Goal: Communication & Community: Answer question/provide support

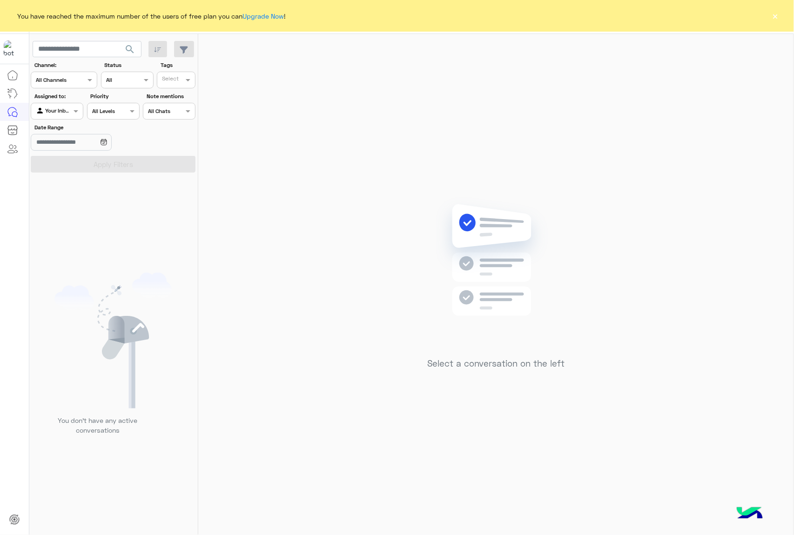
click at [771, 17] on button "×" at bounding box center [775, 15] width 9 height 9
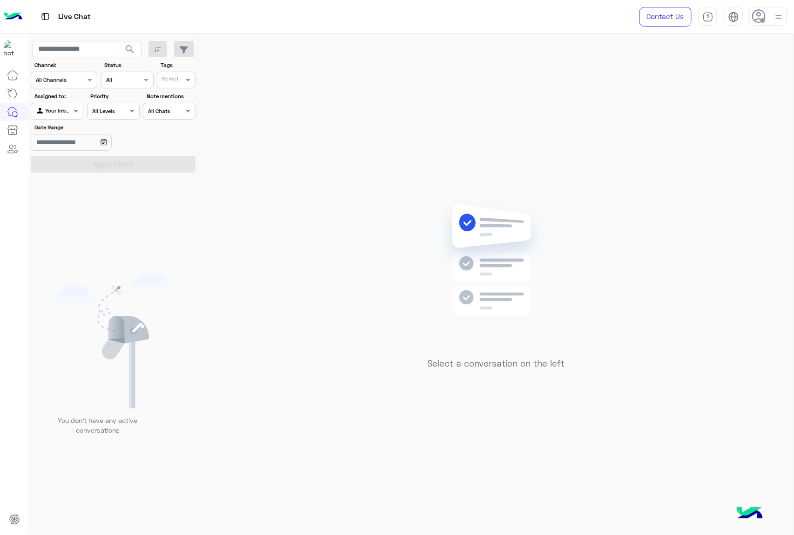
click at [756, 15] on icon at bounding box center [759, 16] width 14 height 14
click at [374, 116] on div "Select a conversation on the left" at bounding box center [495, 286] width 595 height 505
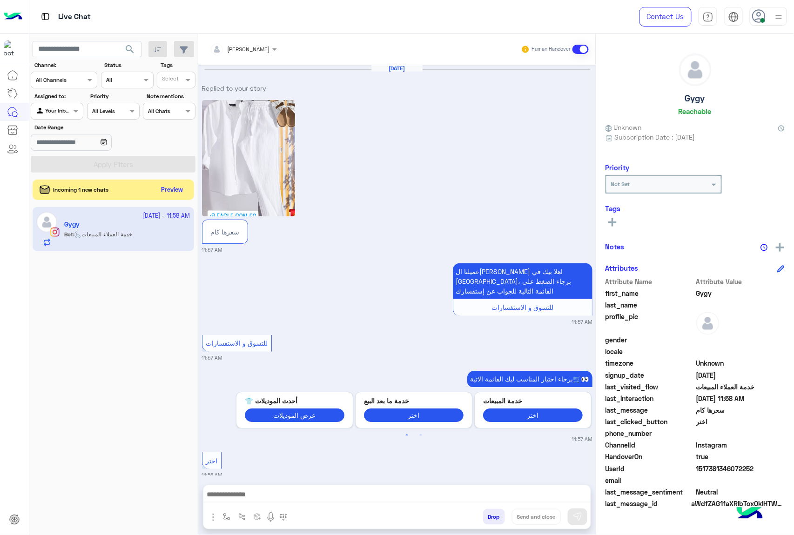
scroll to position [142, 0]
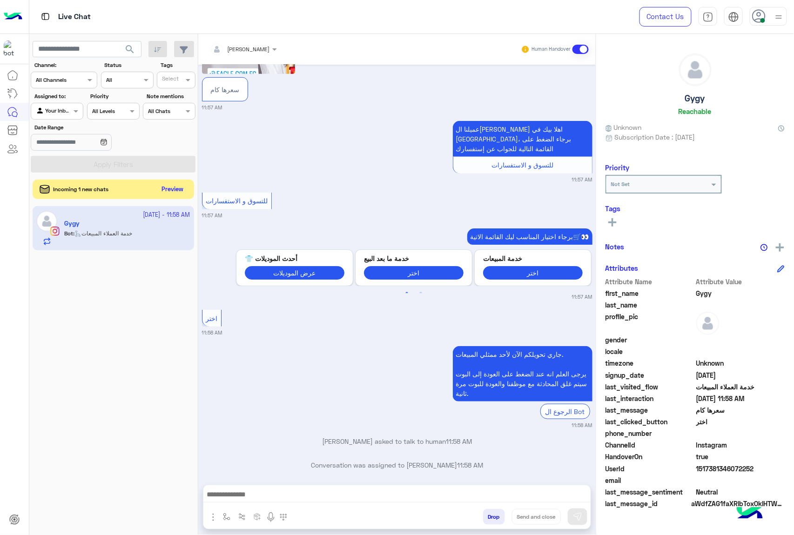
click at [178, 194] on button "Preview" at bounding box center [172, 189] width 29 height 13
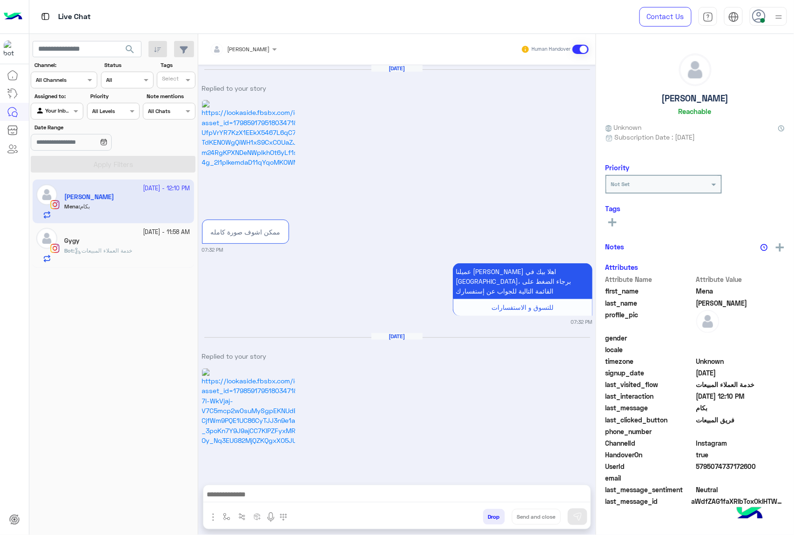
scroll to position [2103, 0]
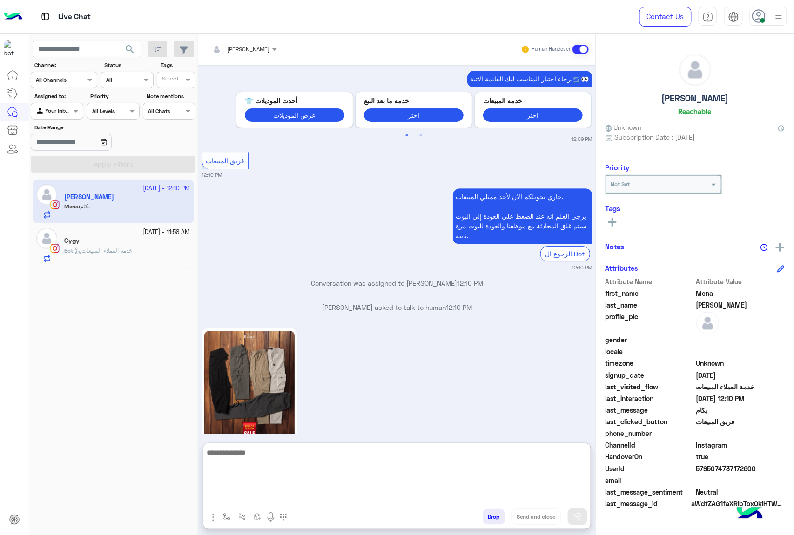
click at [237, 489] on textarea at bounding box center [396, 475] width 387 height 56
type textarea "***"
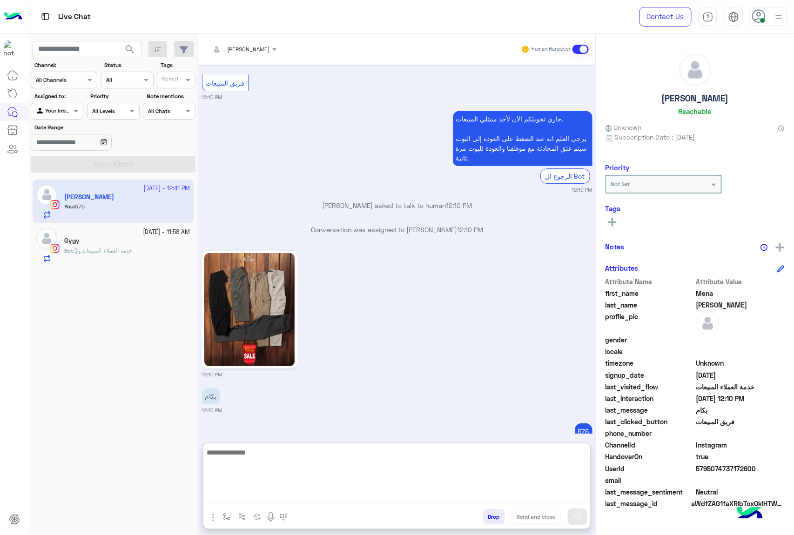
scroll to position [2205, 0]
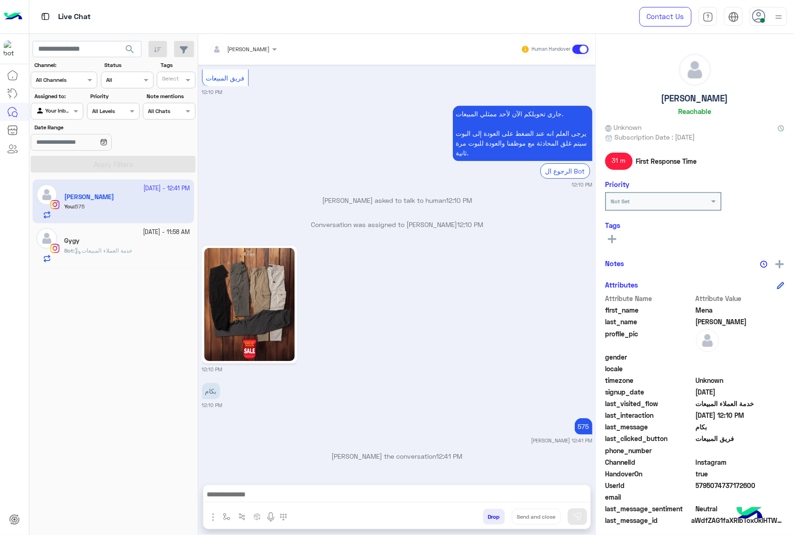
click at [106, 254] on span "Bot : خدمة العملاء المبيعات" at bounding box center [98, 250] width 68 height 7
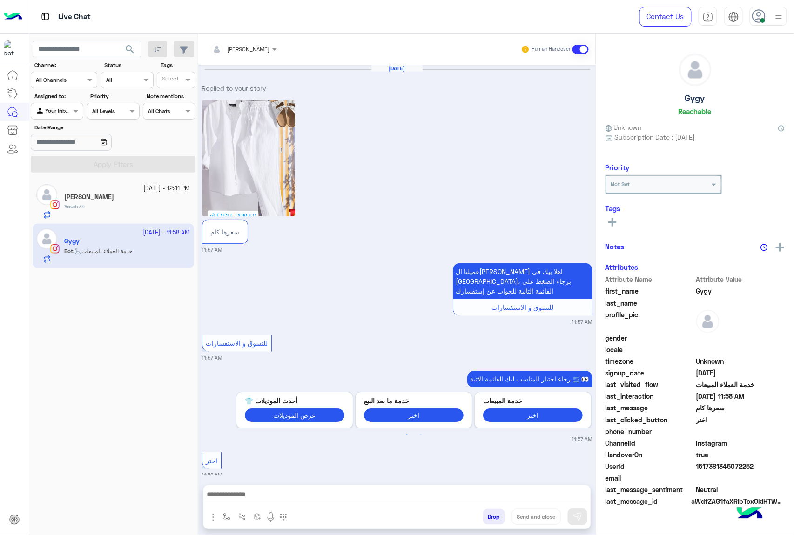
scroll to position [142, 0]
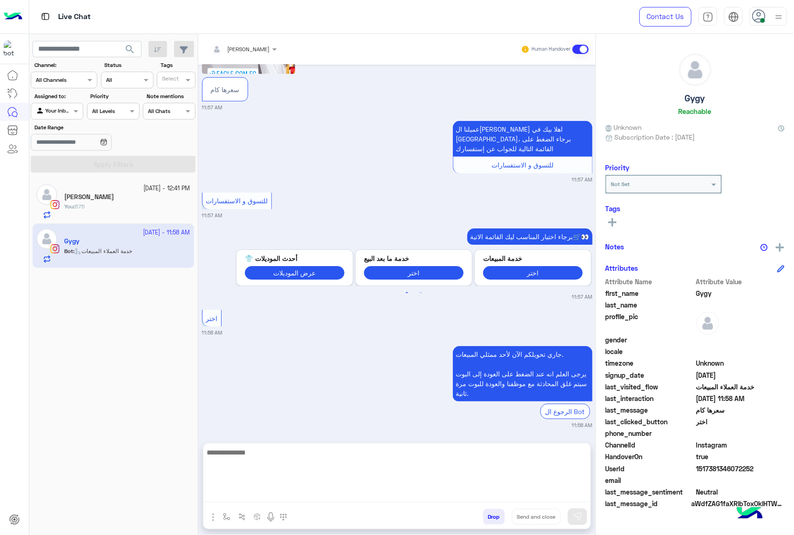
click at [274, 502] on textarea at bounding box center [396, 475] width 387 height 56
paste textarea "**********"
type textarea "**********"
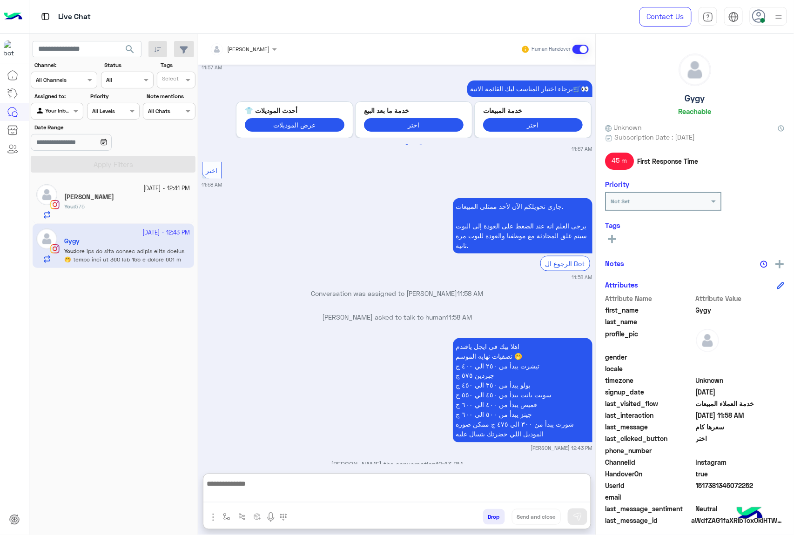
scroll to position [308, 0]
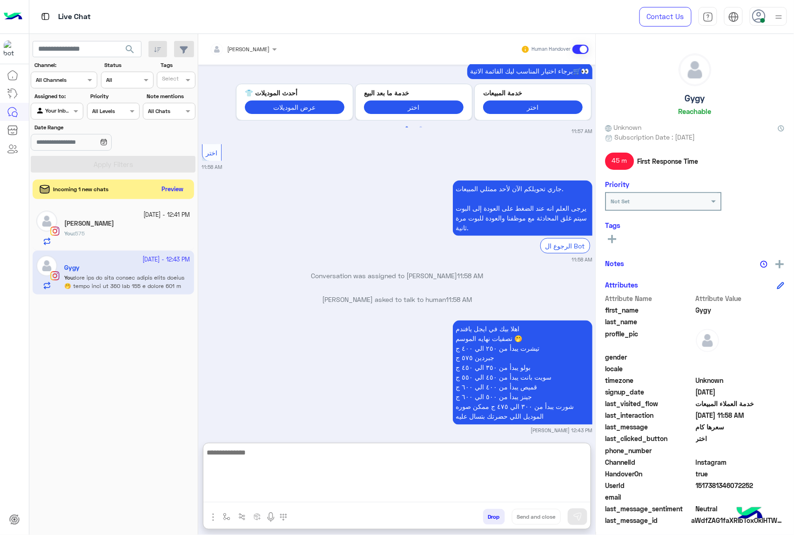
click at [179, 185] on button "Preview" at bounding box center [172, 189] width 29 height 13
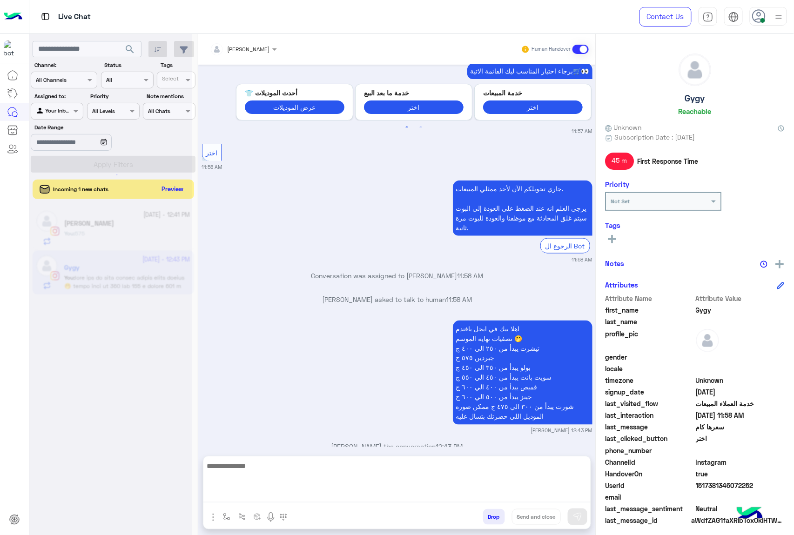
scroll to position [290, 0]
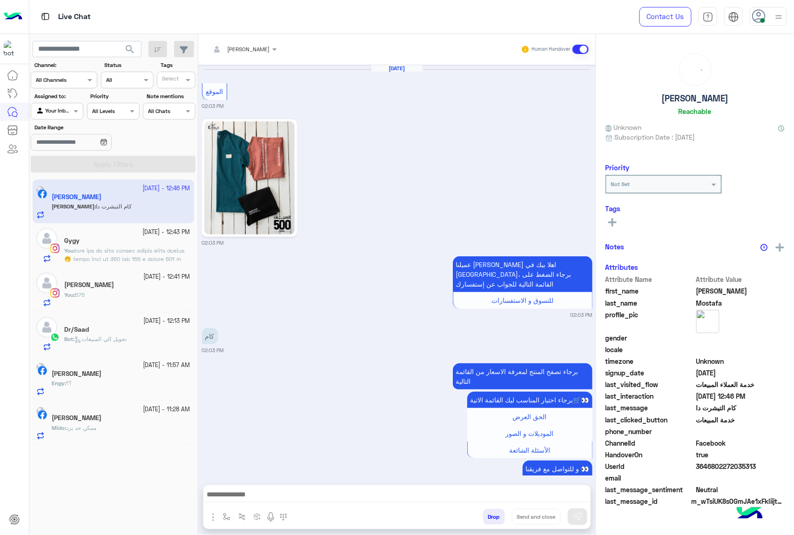
scroll to position [1356, 0]
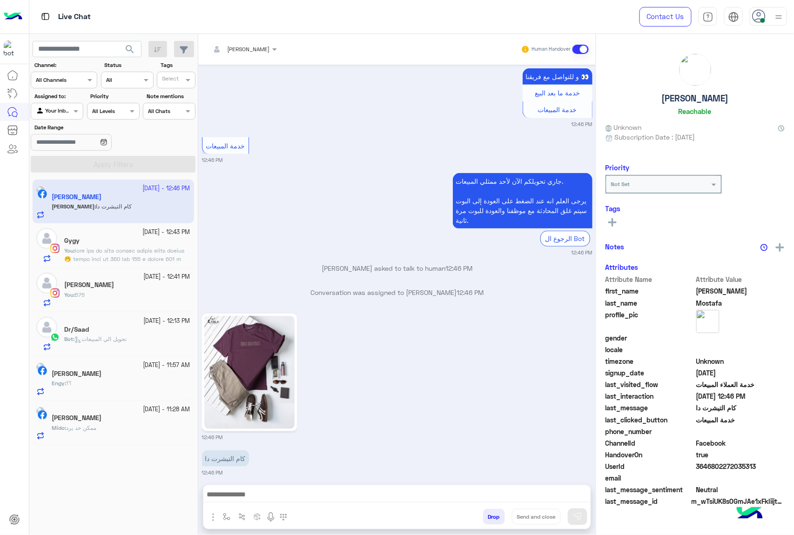
click at [246, 497] on textarea at bounding box center [396, 496] width 387 height 14
